Goal: Task Accomplishment & Management: Manage account settings

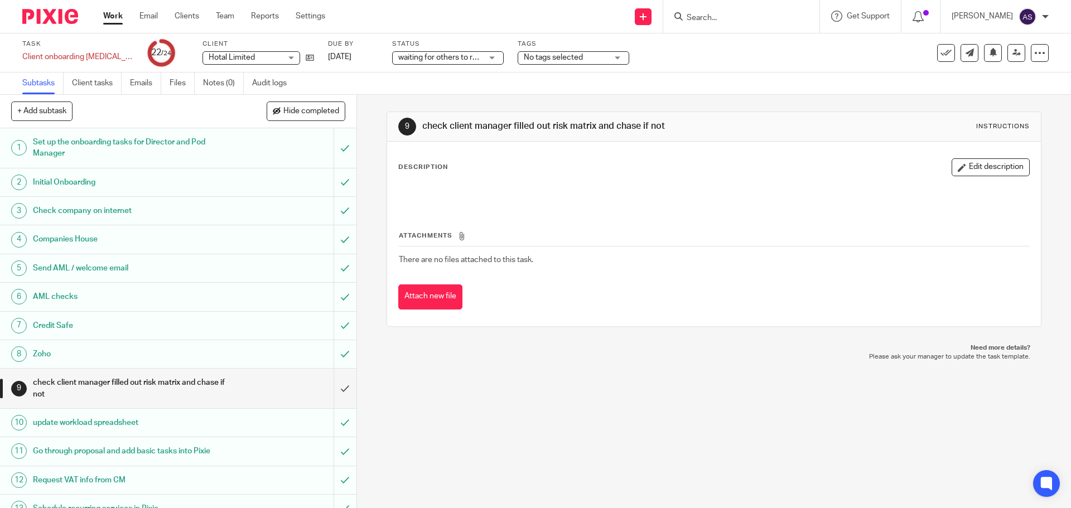
click at [110, 14] on link "Work" at bounding box center [113, 16] width 20 height 11
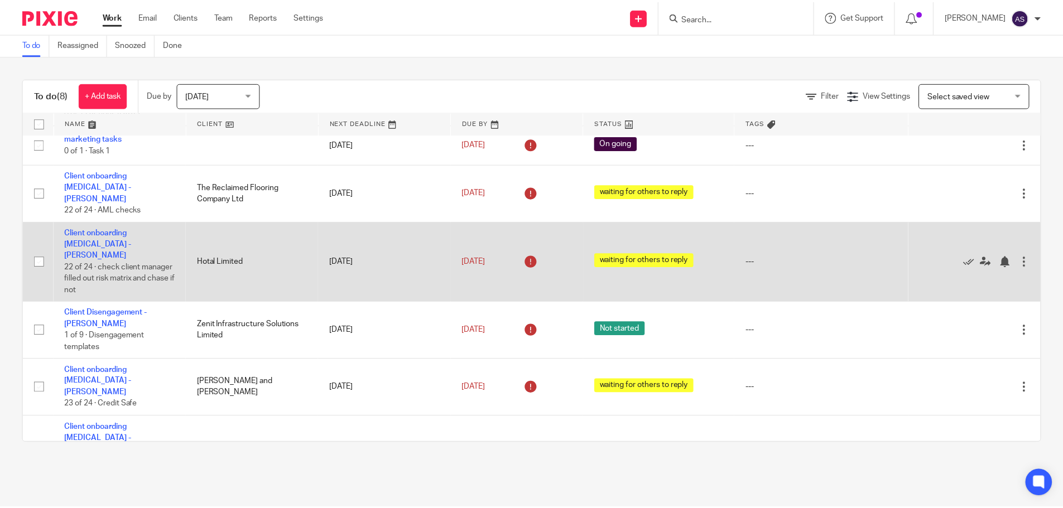
scroll to position [104, 0]
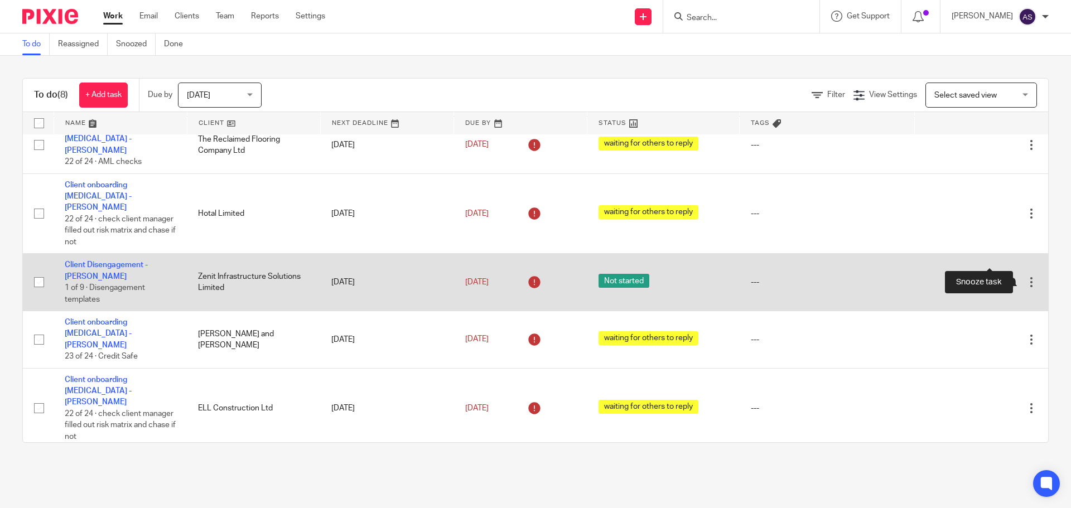
click at [1006, 277] on div at bounding box center [1011, 282] width 11 height 11
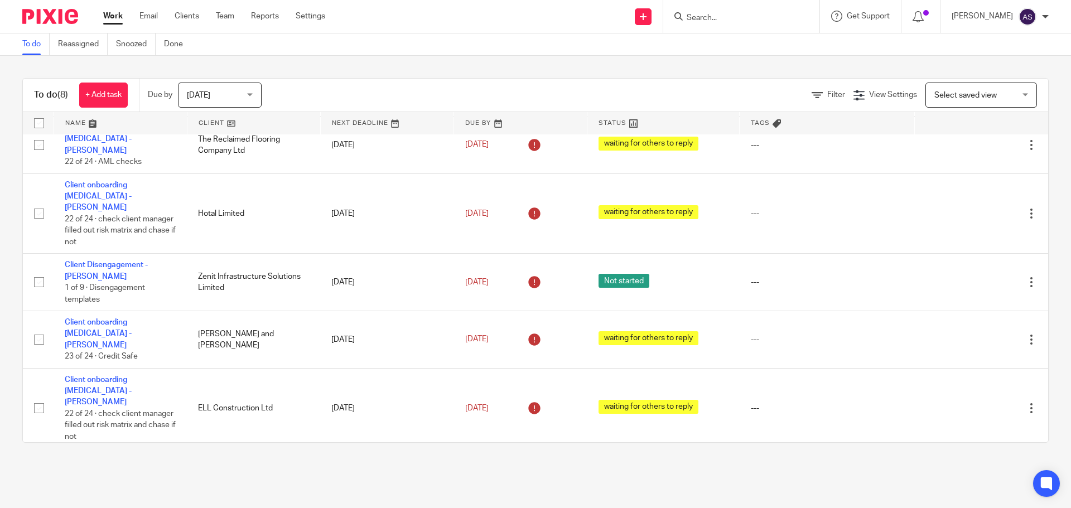
scroll to position [47, 0]
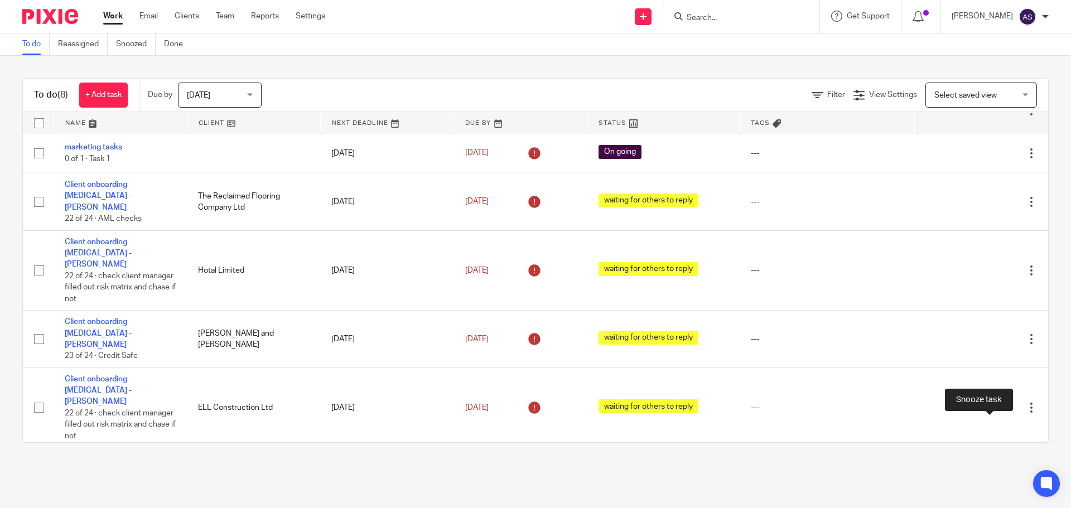
click at [1006, 463] on div at bounding box center [1011, 468] width 11 height 11
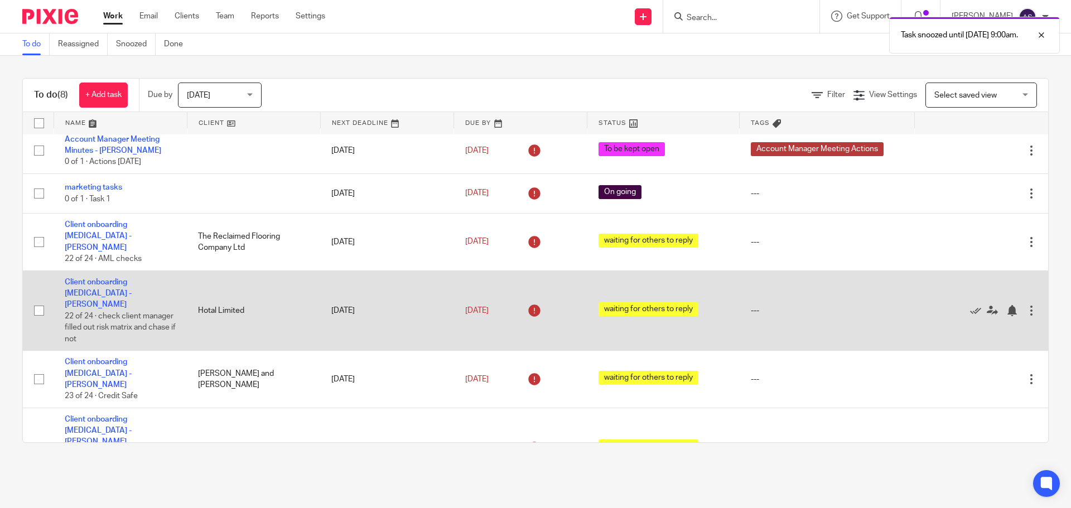
scroll to position [0, 0]
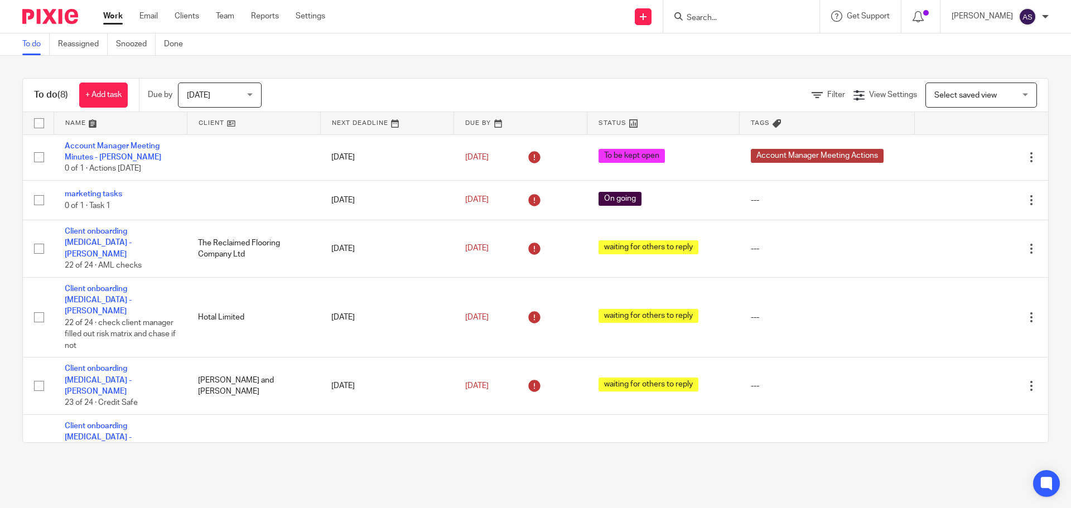
click at [244, 98] on span "Today" at bounding box center [216, 94] width 59 height 23
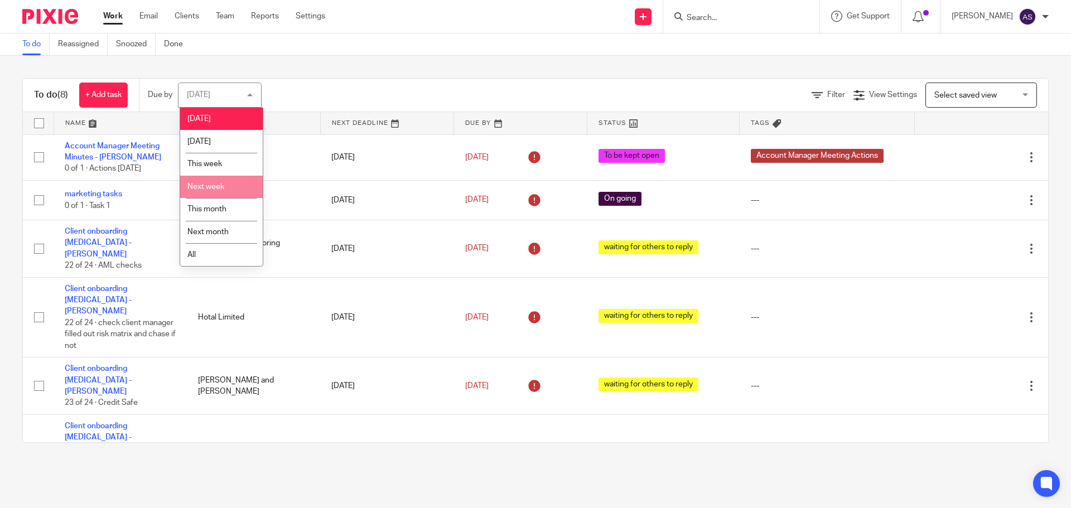
click at [227, 180] on li "Next week" at bounding box center [221, 187] width 83 height 23
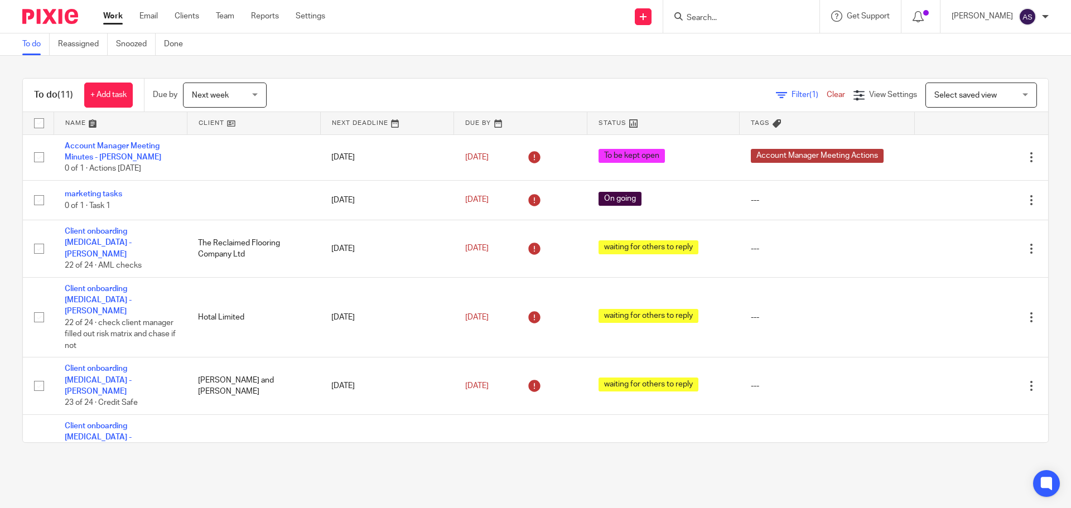
click at [115, 20] on link "Work" at bounding box center [113, 16] width 20 height 11
drag, startPoint x: 120, startPoint y: 99, endPoint x: 143, endPoint y: 137, distance: 44.8
click at [120, 99] on link "+ Add task" at bounding box center [108, 95] width 49 height 25
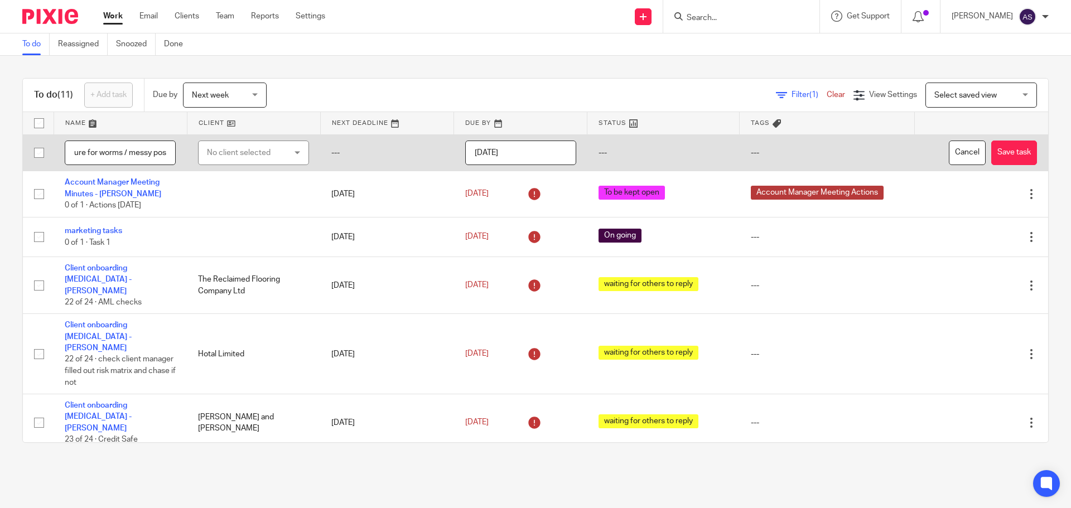
scroll to position [0, 41]
type input "Need picture for worms / messy post"
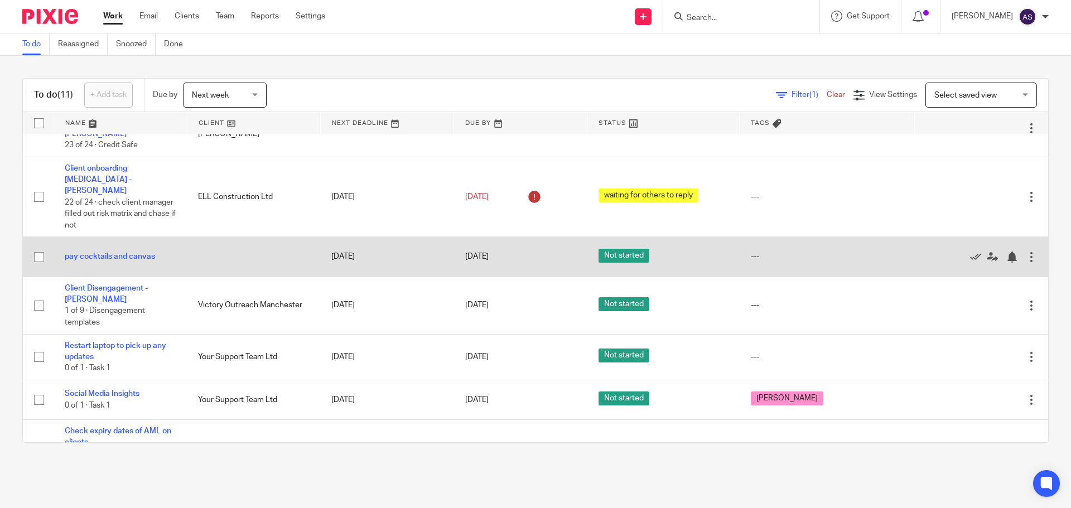
scroll to position [295, 0]
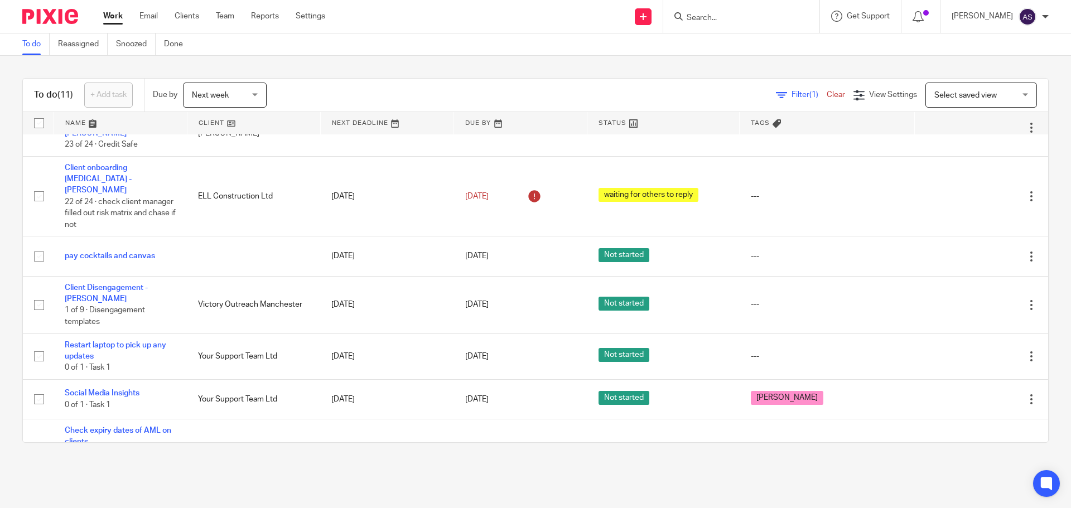
click at [713, 18] on input "Search" at bounding box center [736, 18] width 100 height 10
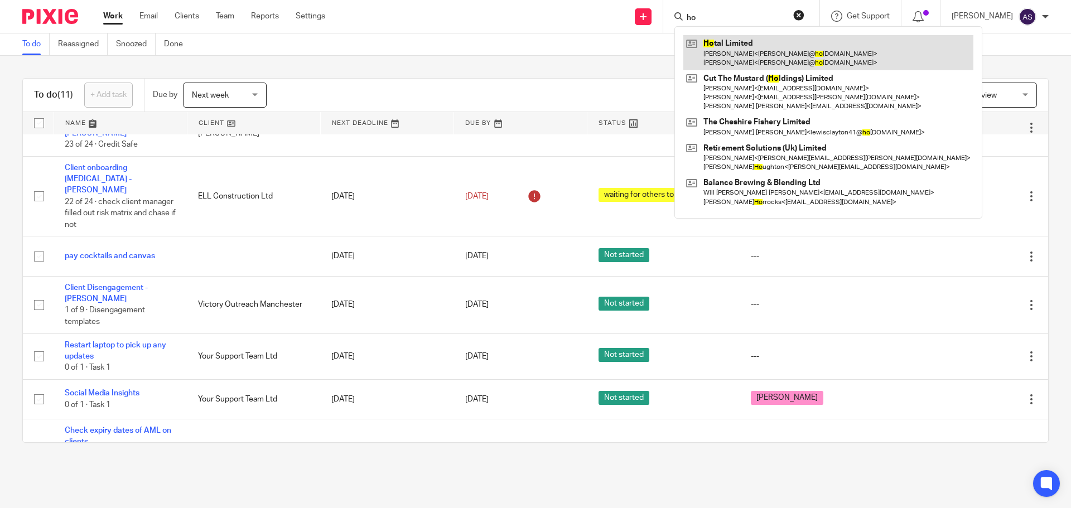
type input "ho"
click at [738, 47] on link at bounding box center [828, 52] width 290 height 35
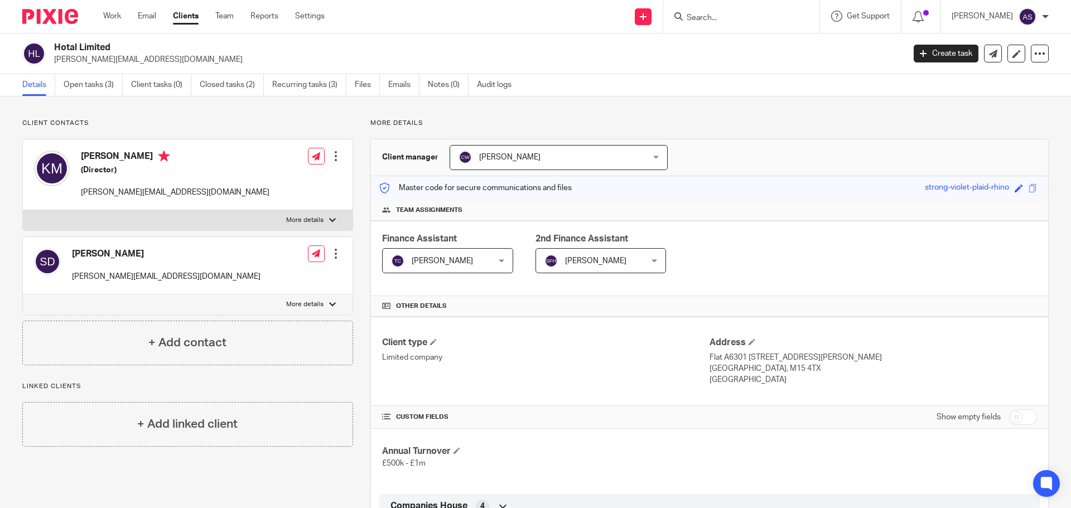
click at [333, 160] on div at bounding box center [335, 156] width 11 height 11
click at [270, 181] on link "Edit contact" at bounding box center [283, 181] width 107 height 16
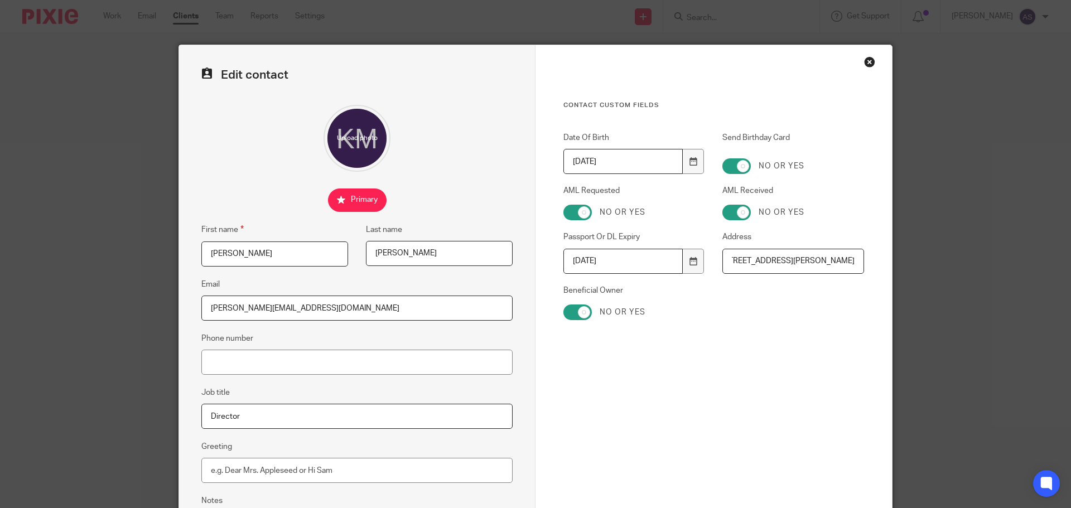
scroll to position [112, 0]
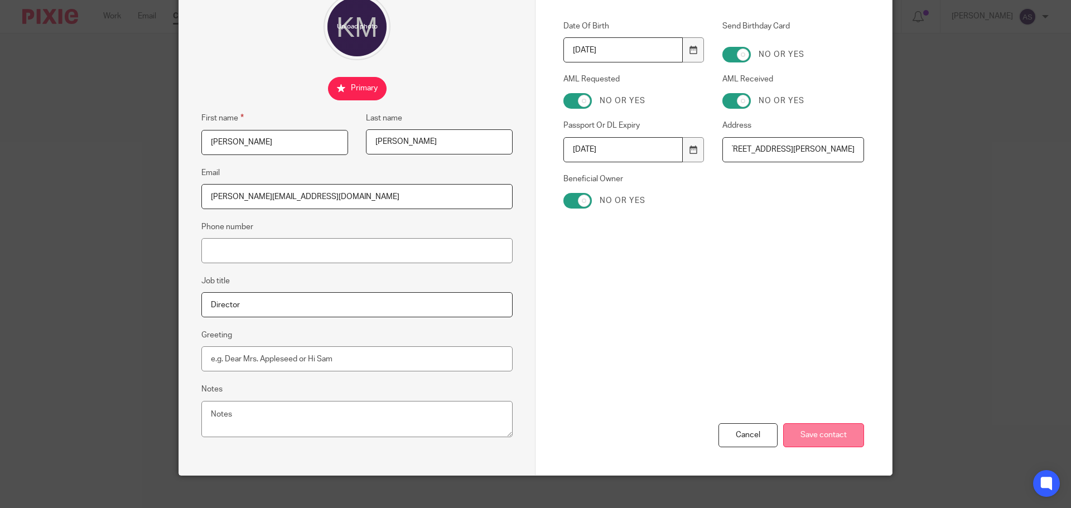
type input "[STREET_ADDRESS][PERSON_NAME]"
click at [798, 430] on input "Save contact" at bounding box center [823, 435] width 81 height 24
click at [825, 441] on input "Save contact" at bounding box center [823, 435] width 81 height 24
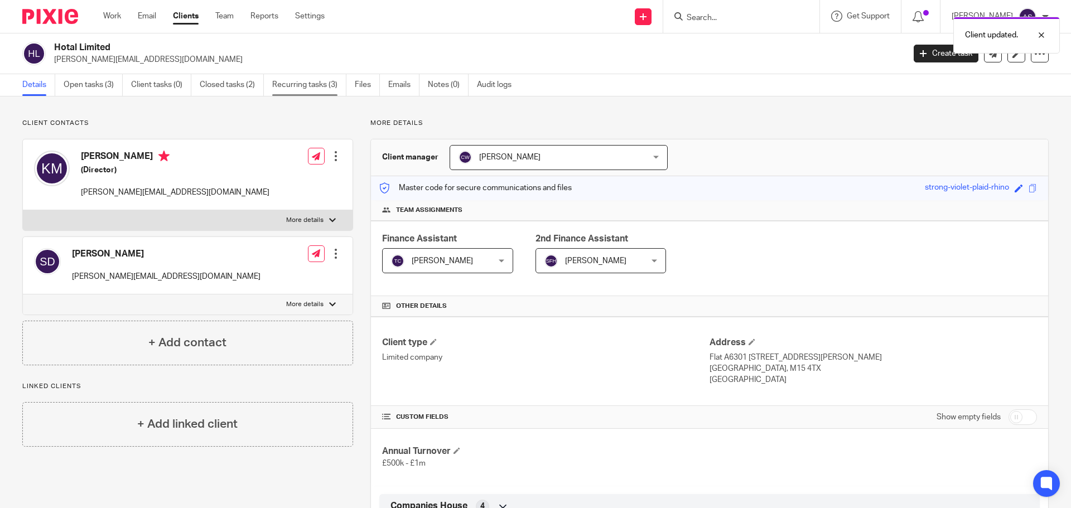
click at [279, 93] on link "Recurring tasks (3)" at bounding box center [309, 85] width 74 height 22
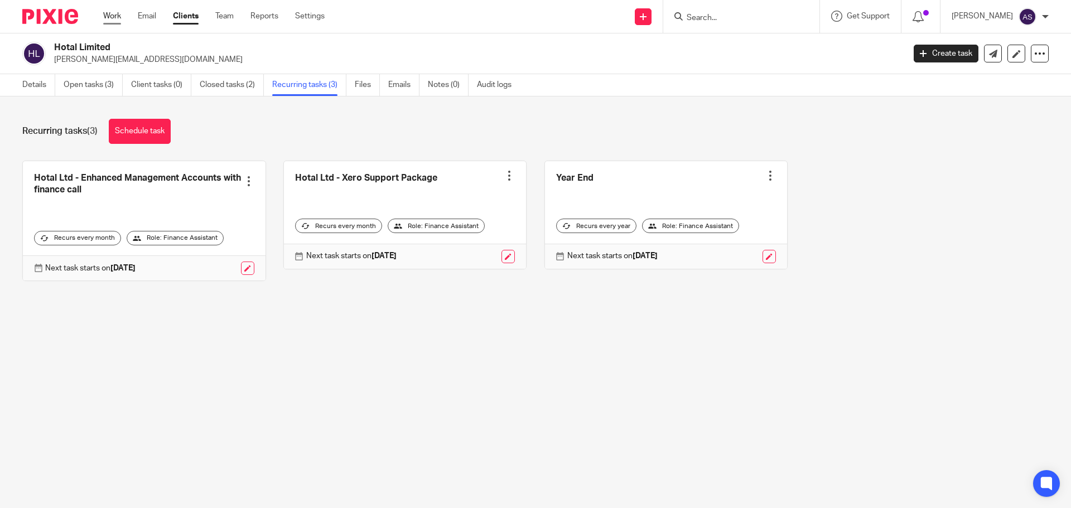
click at [117, 13] on link "Work" at bounding box center [112, 16] width 18 height 11
